Goal: Task Accomplishment & Management: Use online tool/utility

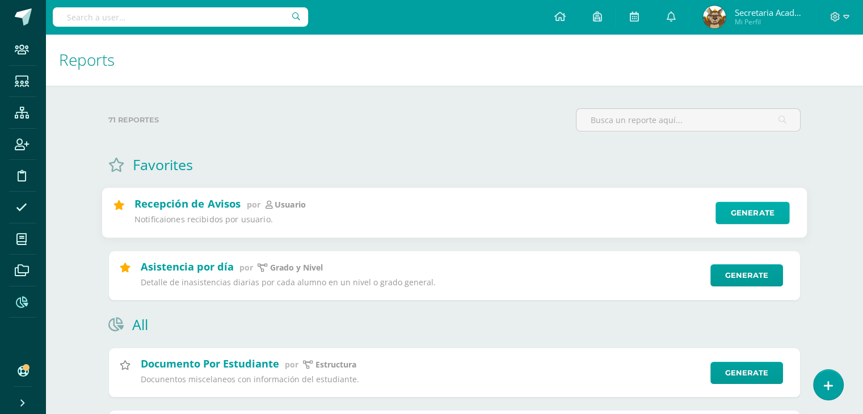
click at [754, 212] on link "Generate" at bounding box center [752, 213] width 74 height 23
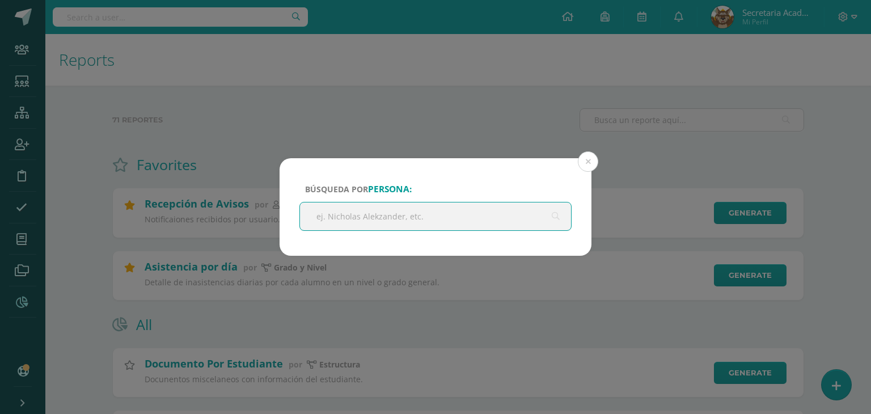
paste input "[PERSON_NAME]"
type input "[PERSON_NAME]"
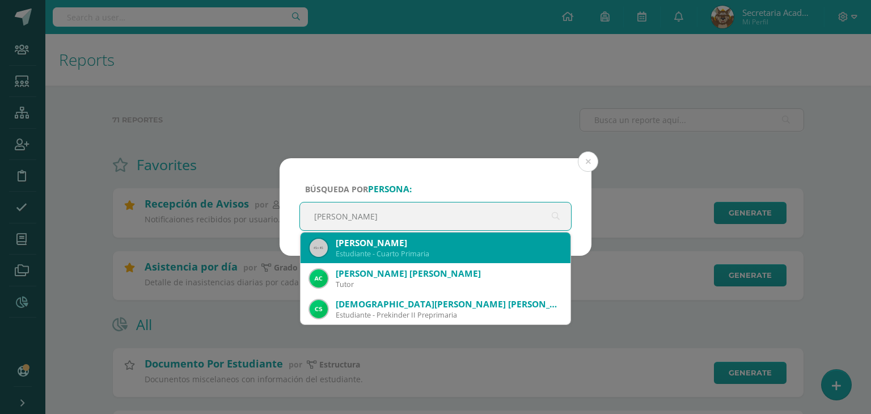
click at [434, 239] on div "[PERSON_NAME]" at bounding box center [449, 243] width 226 height 12
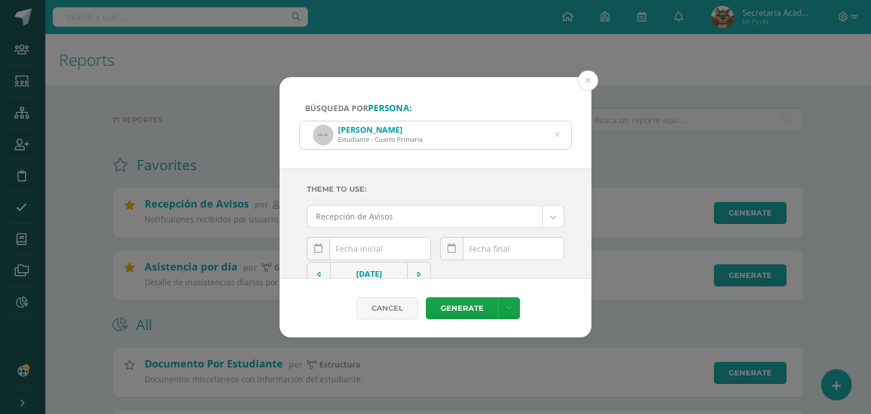
click at [355, 244] on div "[DATE] Mo Tu We Th Fr Sa Su 29 30 1 2 3 4 5 6 7 8 9 10 11 12 13 14 15 16 17 18 …" at bounding box center [369, 253] width 124 height 32
click at [358, 246] on input "text" at bounding box center [368, 249] width 123 height 22
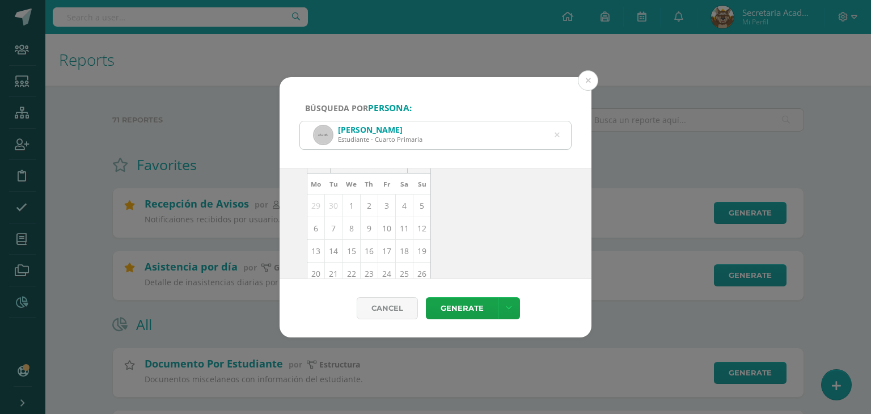
scroll to position [113, 0]
click at [319, 227] on td "6" at bounding box center [316, 226] width 18 height 23
type input "[DATE]"
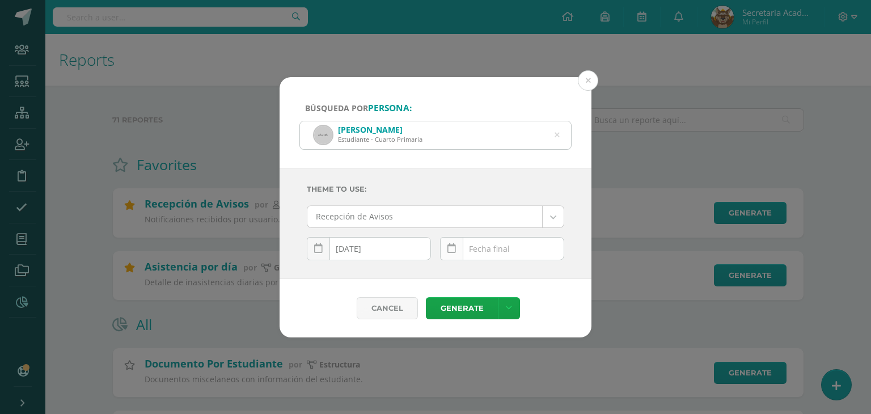
scroll to position [0, 0]
click at [486, 241] on input "text" at bounding box center [502, 249] width 123 height 22
click at [483, 251] on input "text" at bounding box center [502, 249] width 123 height 22
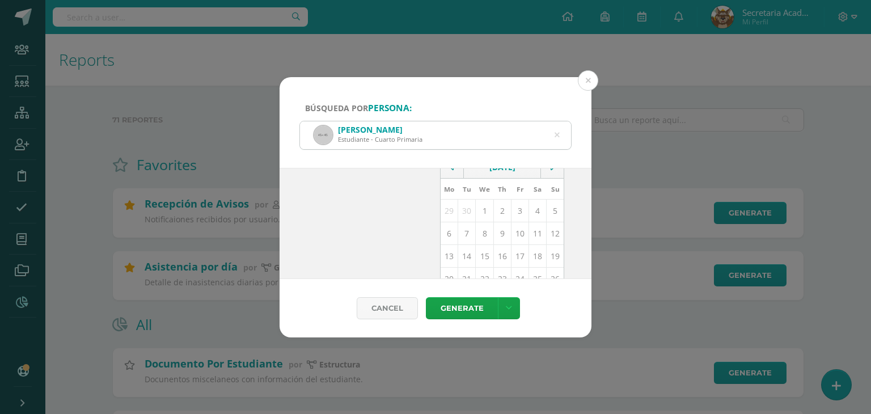
scroll to position [113, 0]
click at [449, 251] on td "13" at bounding box center [450, 249] width 18 height 23
type input "[DATE]"
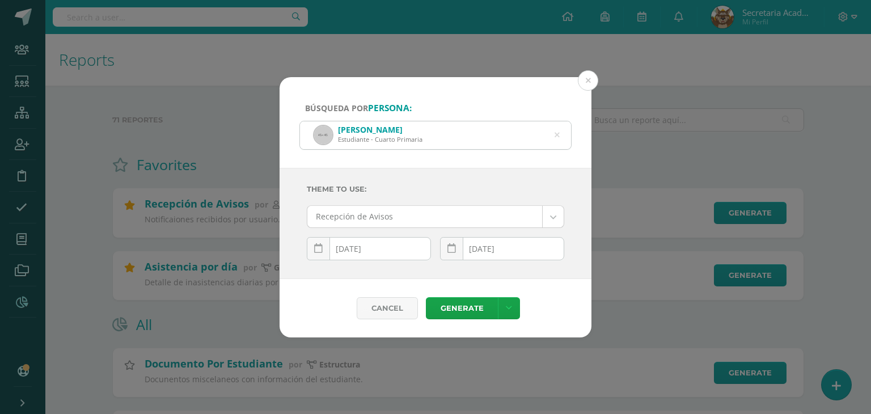
scroll to position [0, 0]
click at [442, 307] on link "Generate" at bounding box center [462, 308] width 72 height 22
click at [445, 311] on link "Generate" at bounding box center [462, 308] width 72 height 22
click at [372, 250] on div "[DATE] October, 2025 Mo Tu We Th Fr Sa Su 29 30 1 2 3 4 5 6 7 8 9 10 11 12 13 1…" at bounding box center [369, 253] width 124 height 32
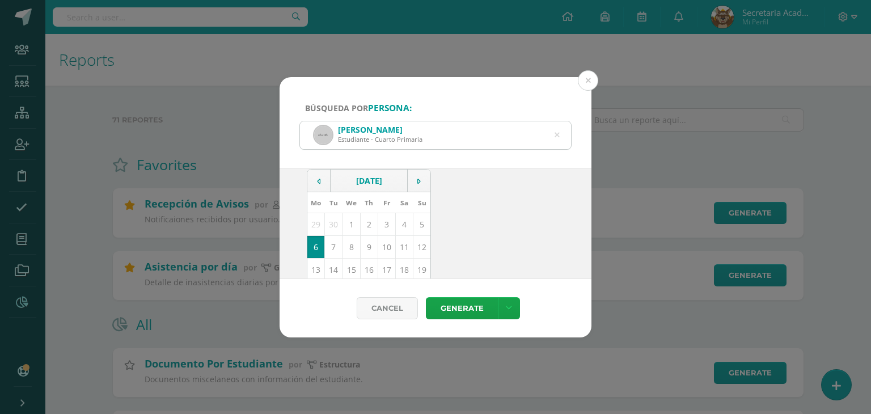
scroll to position [113, 0]
click at [384, 202] on td "3" at bounding box center [387, 203] width 18 height 23
type input "[DATE]"
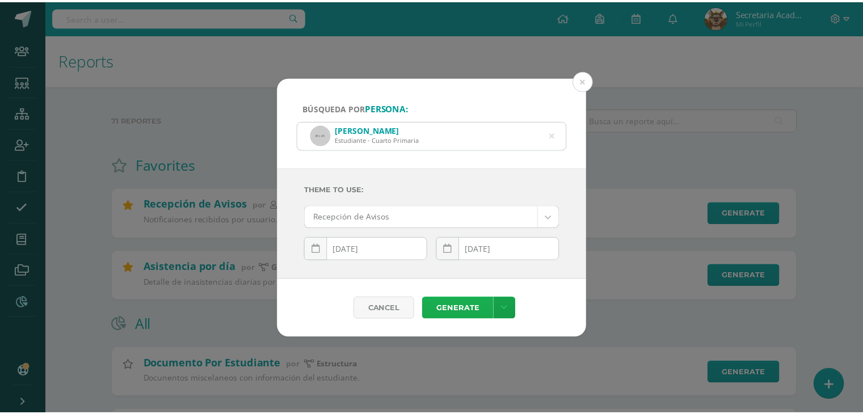
scroll to position [0, 0]
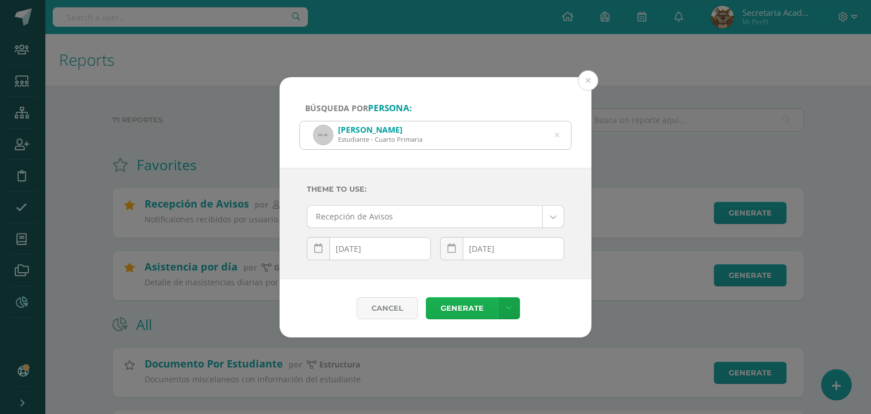
click at [451, 305] on link "Generate" at bounding box center [462, 308] width 72 height 22
click at [457, 305] on link "Generate" at bounding box center [462, 308] width 72 height 22
click at [592, 82] on button at bounding box center [588, 80] width 20 height 20
